Goal: Task Accomplishment & Management: Manage account settings

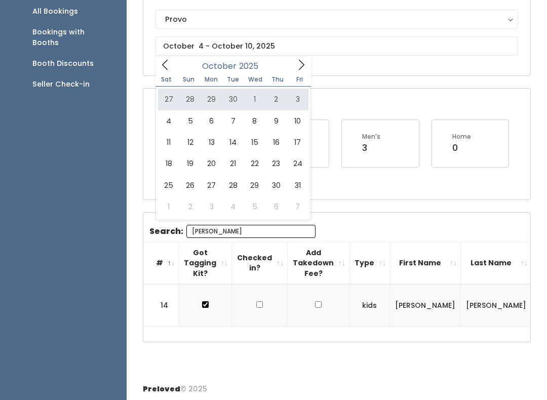
type input "[DATE] to [DATE]"
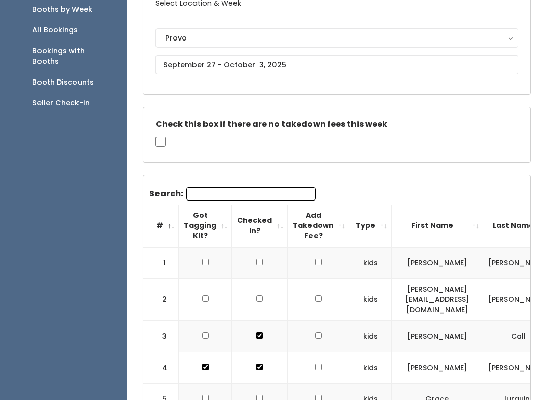
scroll to position [88, 0]
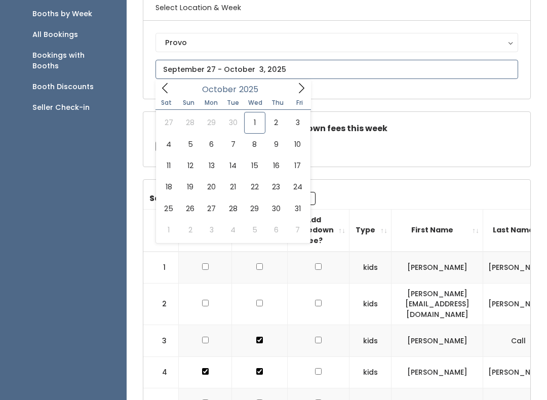
type input "October 4 to October 10"
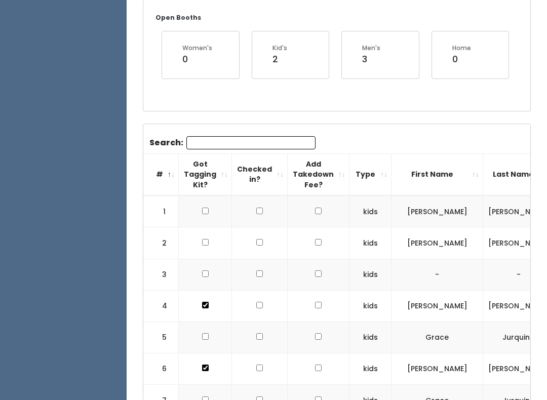
click at [204, 141] on input "Search:" at bounding box center [250, 142] width 129 height 13
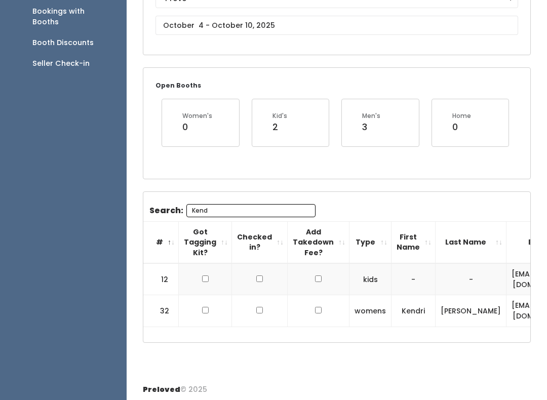
scroll to position [101, 0]
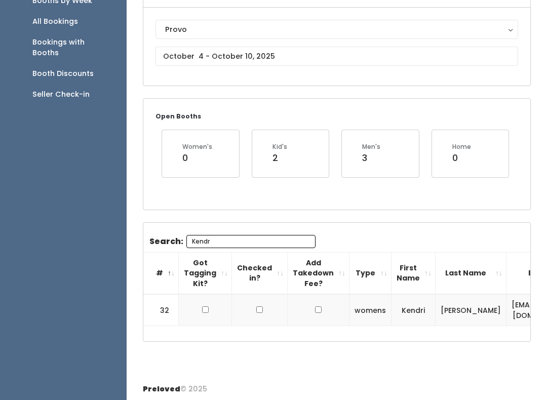
type input "Kendr"
click at [208, 307] on input "checkbox" at bounding box center [205, 310] width 7 height 7
checkbox input "true"
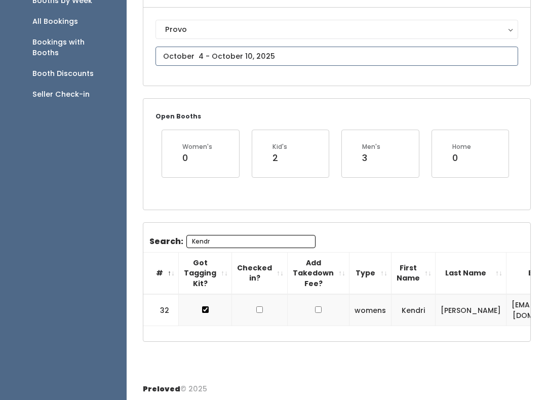
click at [263, 56] on input "text" at bounding box center [337, 56] width 363 height 19
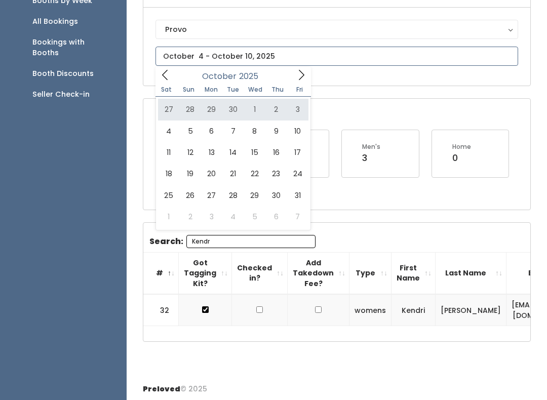
type input "[DATE] to [DATE]"
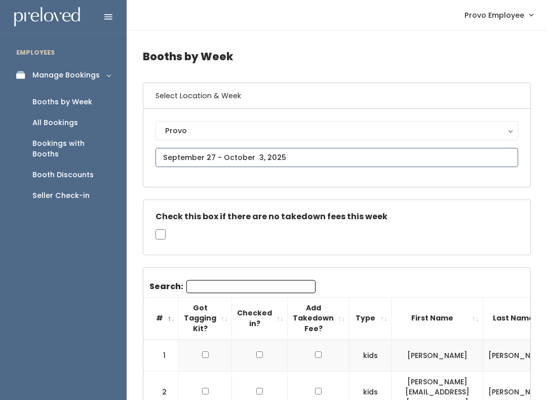
click at [185, 154] on input "text" at bounding box center [337, 157] width 363 height 19
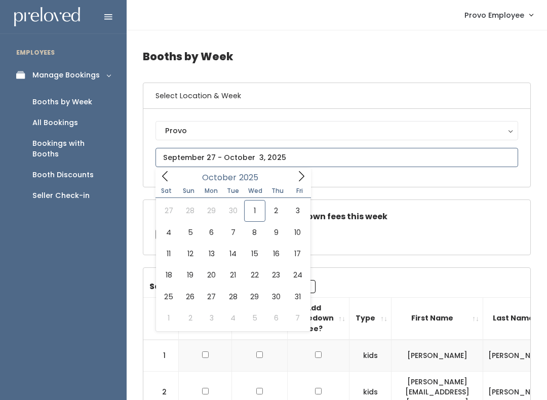
type input "October 11 to October 17"
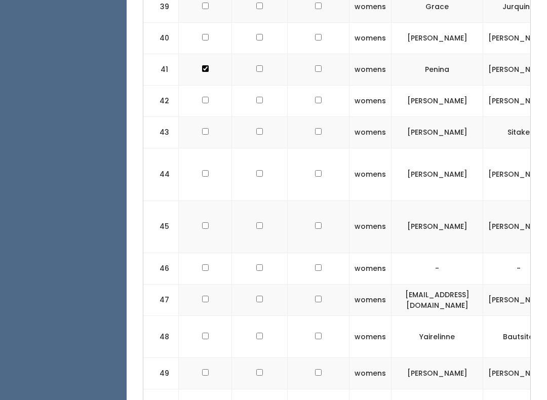
scroll to position [1498, 0]
click at [204, 222] on input "checkbox" at bounding box center [205, 225] width 7 height 7
click at [206, 222] on input "checkbox" at bounding box center [205, 225] width 7 height 7
checkbox input "false"
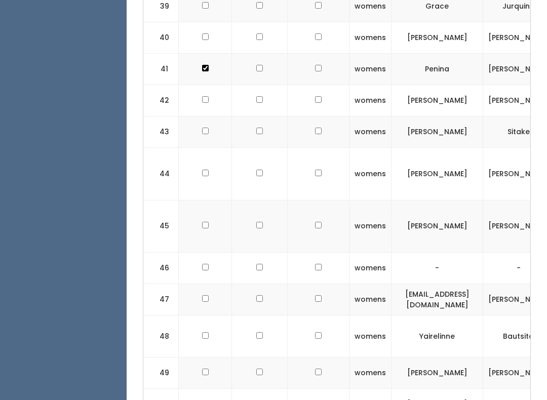
scroll to position [0, 0]
click at [206, 332] on input "checkbox" at bounding box center [205, 335] width 7 height 7
checkbox input "true"
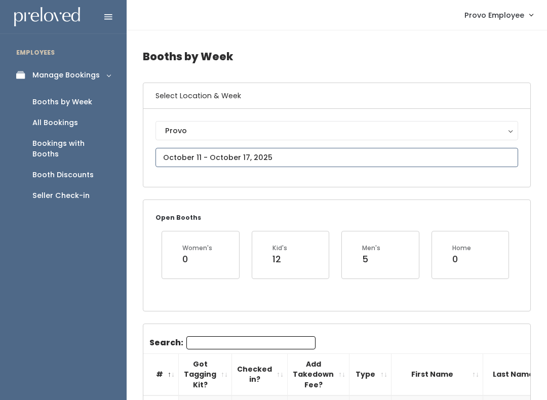
click at [311, 151] on input "text" at bounding box center [337, 157] width 363 height 19
type input "September 27 to October 3"
